Goal: Task Accomplishment & Management: Manage account settings

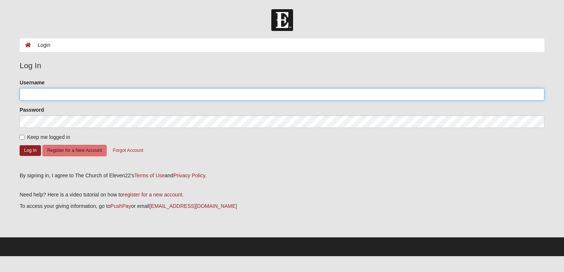
click at [369, 97] on input "Username" at bounding box center [282, 94] width 525 height 13
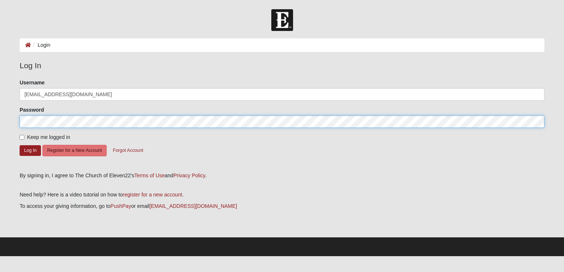
click at [20, 145] on button "Log In" at bounding box center [30, 150] width 21 height 11
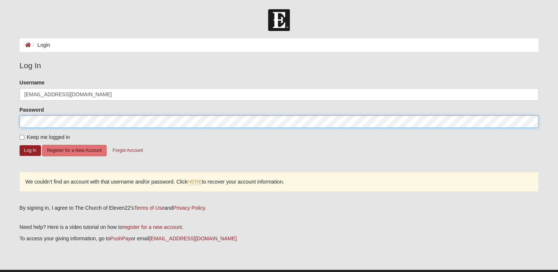
click at [15, 124] on div "Please correct the following: Username mstjohn818@icloud.com Password Keep me l…" at bounding box center [279, 139] width 530 height 120
click at [20, 145] on button "Log In" at bounding box center [30, 150] width 21 height 11
click at [10, 119] on form "Log In Login Login Error Log In Please correct the following: Username mstjohn8…" at bounding box center [279, 149] width 558 height 280
click at [20, 145] on button "Log In" at bounding box center [30, 150] width 21 height 11
click at [14, 121] on div "Please correct the following: Username mstjohn818@icloud.com Password Keep me l…" at bounding box center [279, 139] width 530 height 120
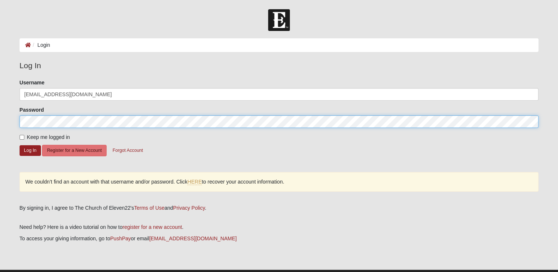
click at [20, 145] on button "Log In" at bounding box center [30, 150] width 21 height 11
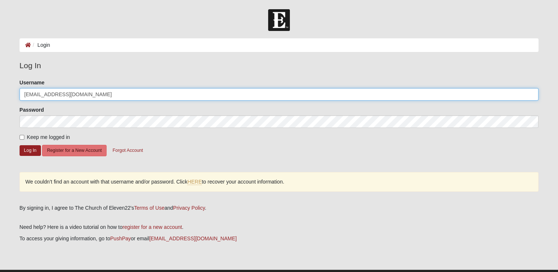
click at [87, 94] on input "[EMAIL_ADDRESS][DOMAIN_NAME]" at bounding box center [279, 94] width 519 height 13
type input "mstjohn818"
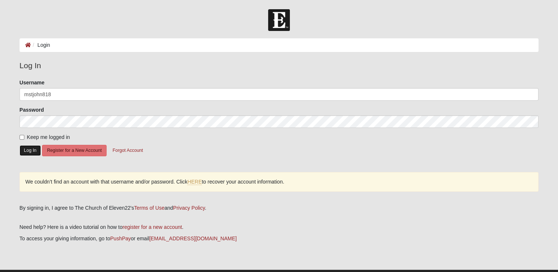
click at [32, 150] on button "Log In" at bounding box center [30, 150] width 21 height 11
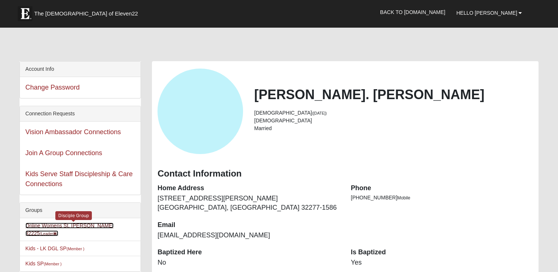
click at [60, 224] on link "Online Womens St. [PERSON_NAME] 32225 (Leader )" at bounding box center [69, 230] width 88 height 14
